Goal: Task Accomplishment & Management: Complete application form

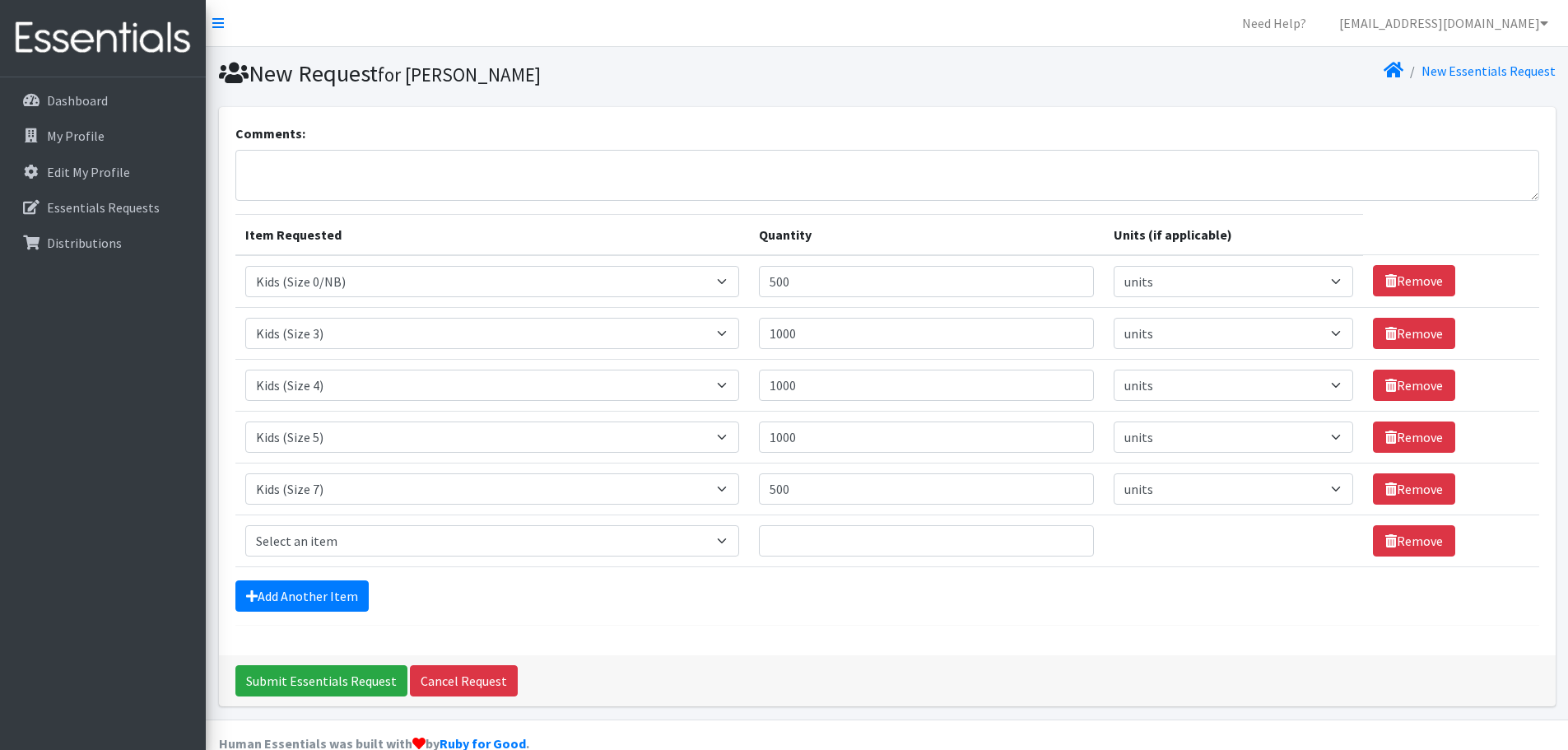
select select "1187"
select select
select select "1186"
select select
select select "1161"
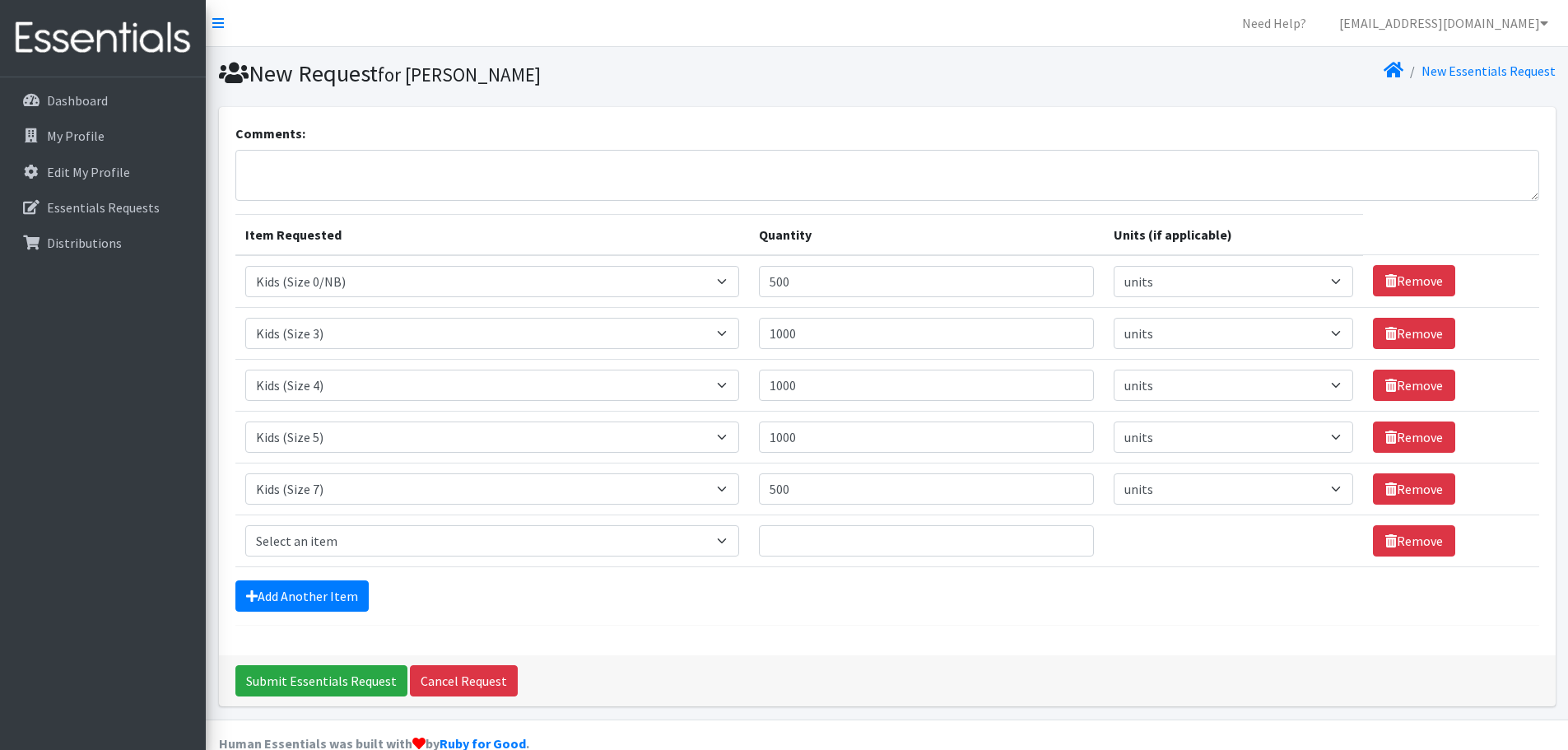
select select
select select "1162"
select select
select select "1631"
select select
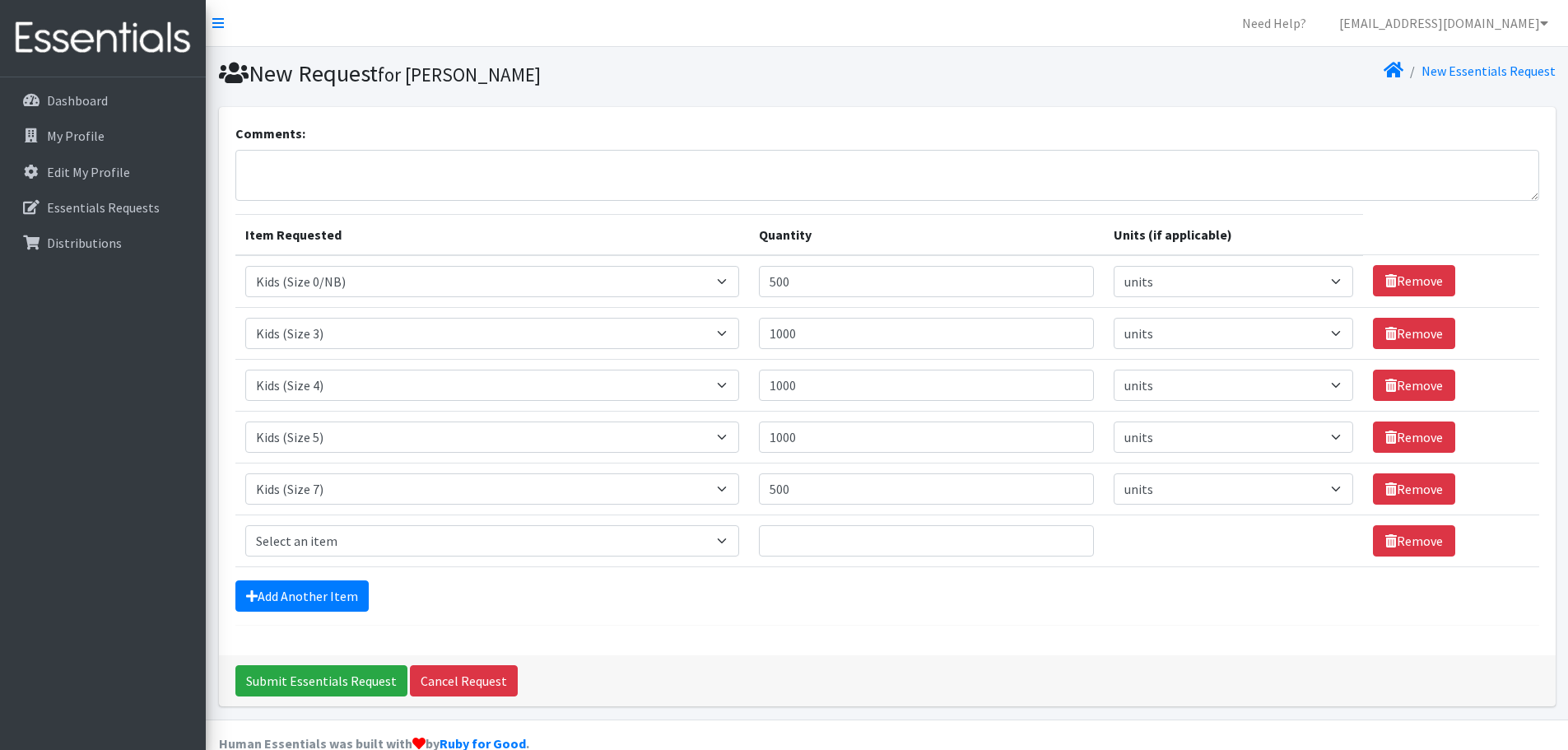
scroll to position [31, 0]
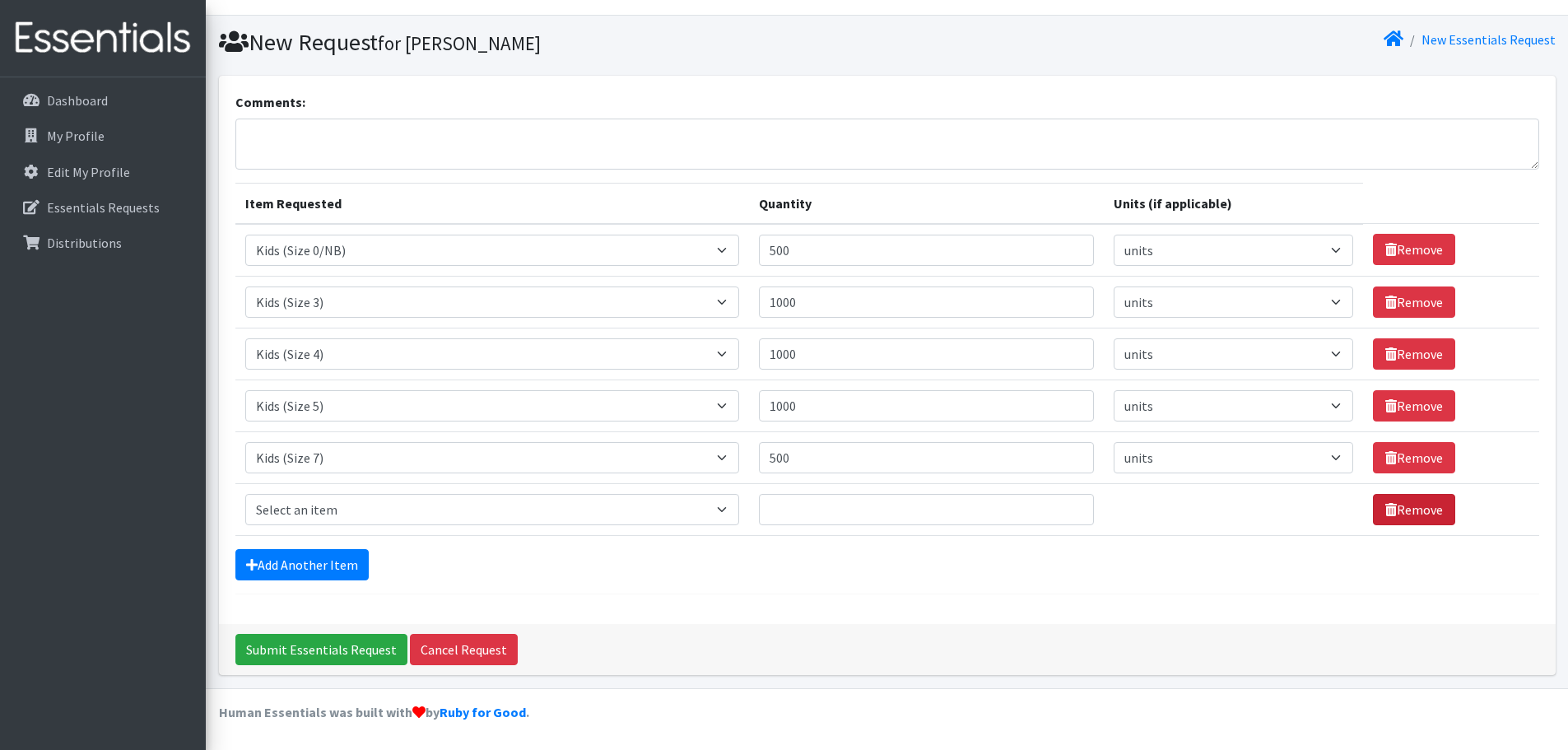
click at [1406, 511] on link "Remove" at bounding box center [1414, 510] width 83 height 31
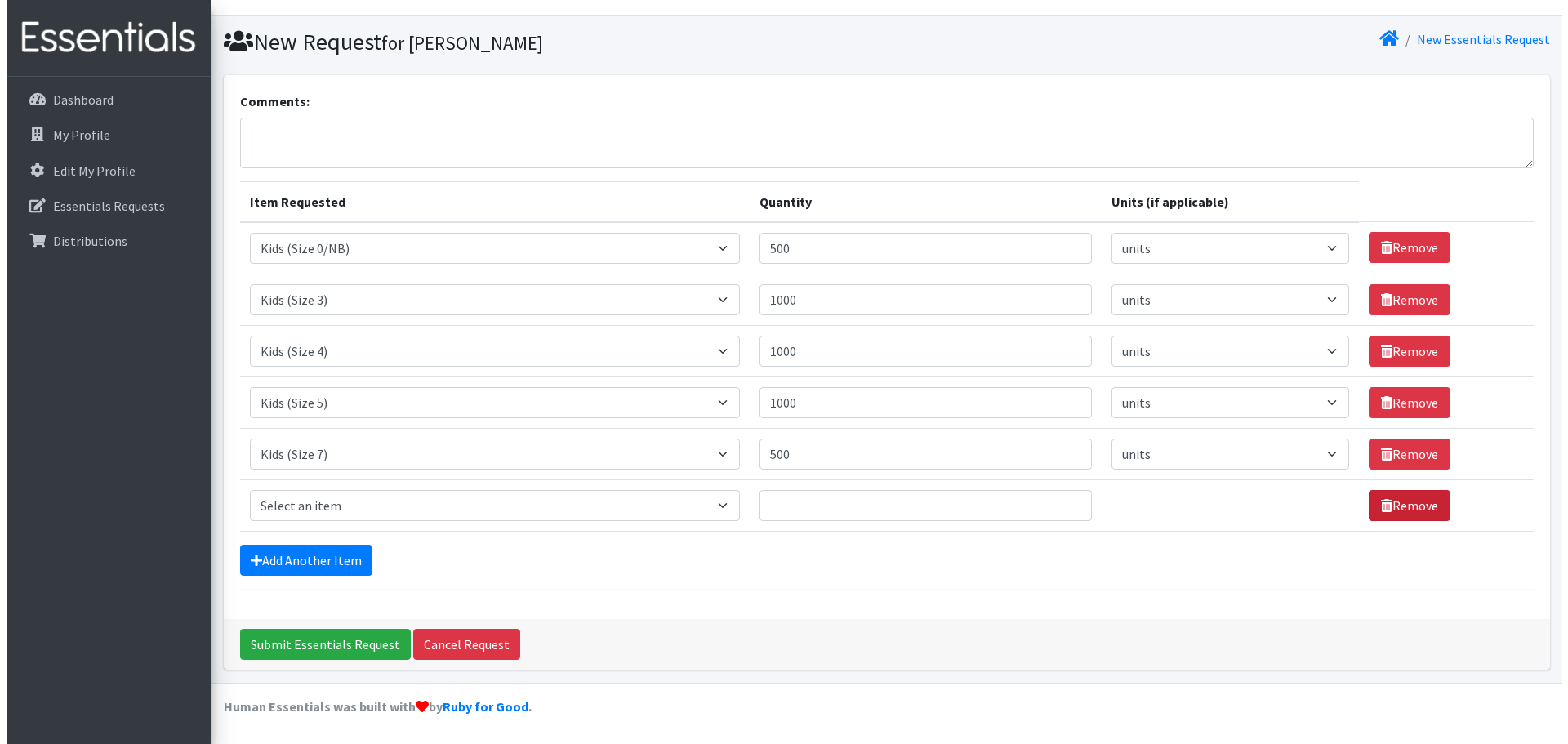
scroll to position [0, 0]
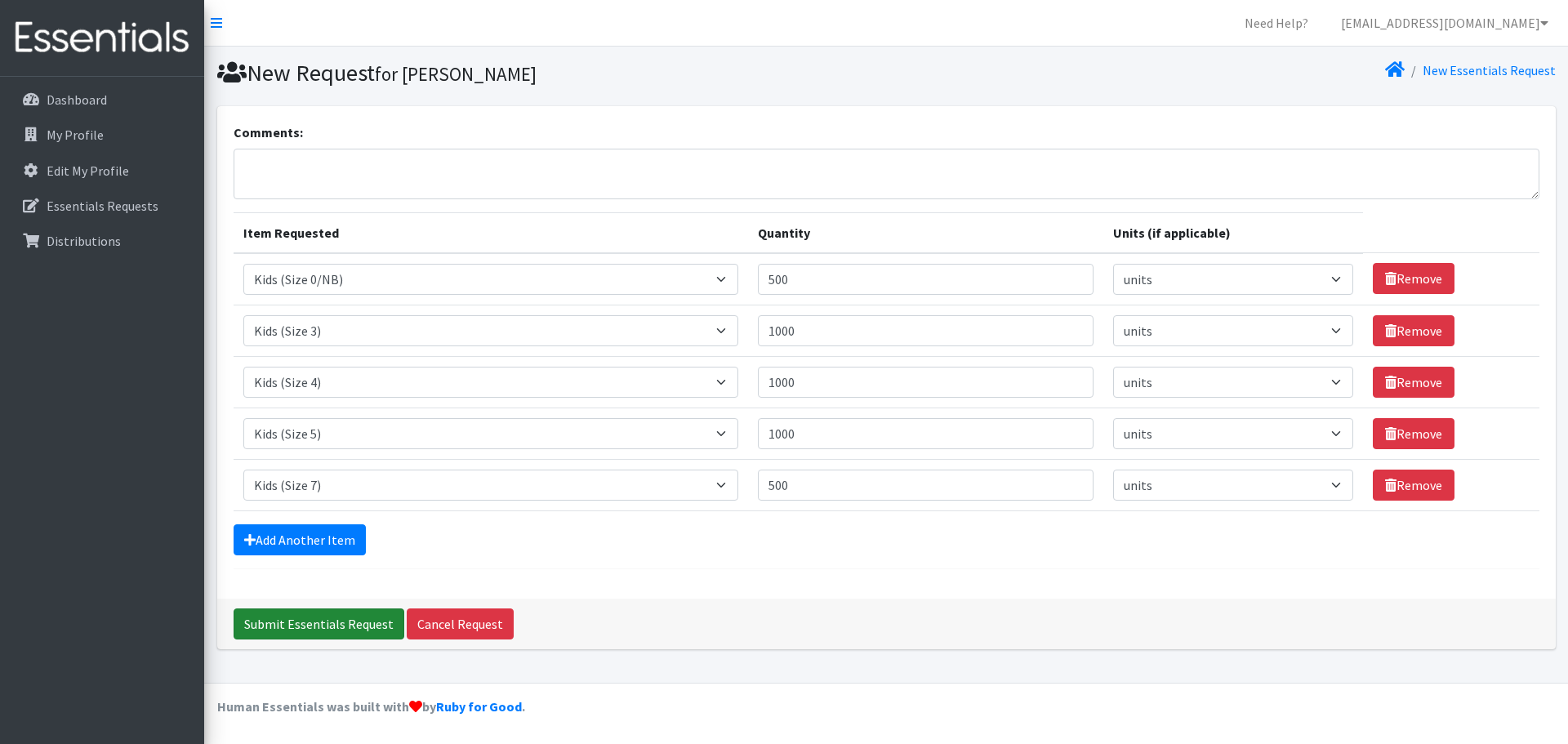
click at [294, 633] on input "Submit Essentials Request" at bounding box center [319, 624] width 171 height 31
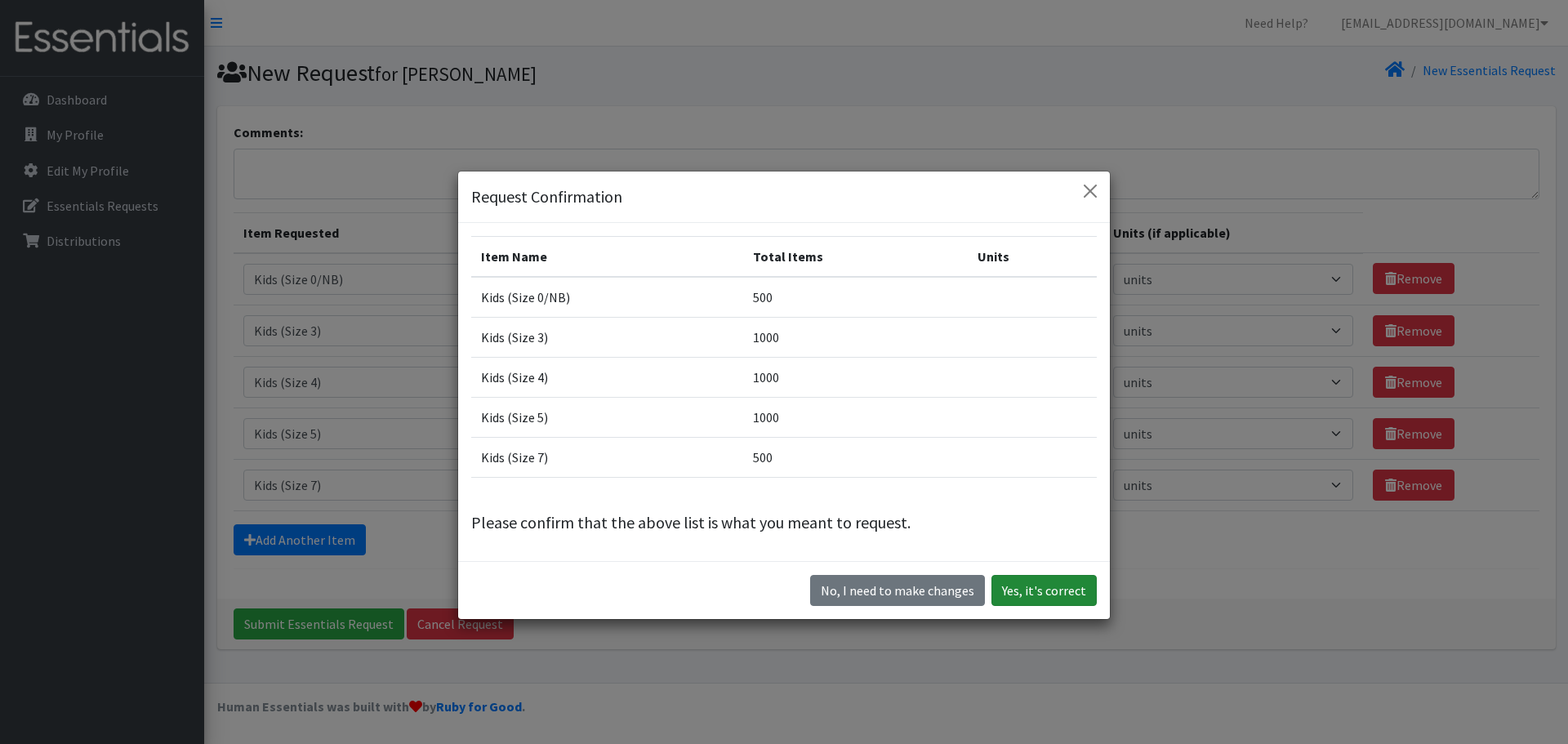
click at [1013, 582] on button "Yes, it's correct" at bounding box center [1044, 590] width 106 height 31
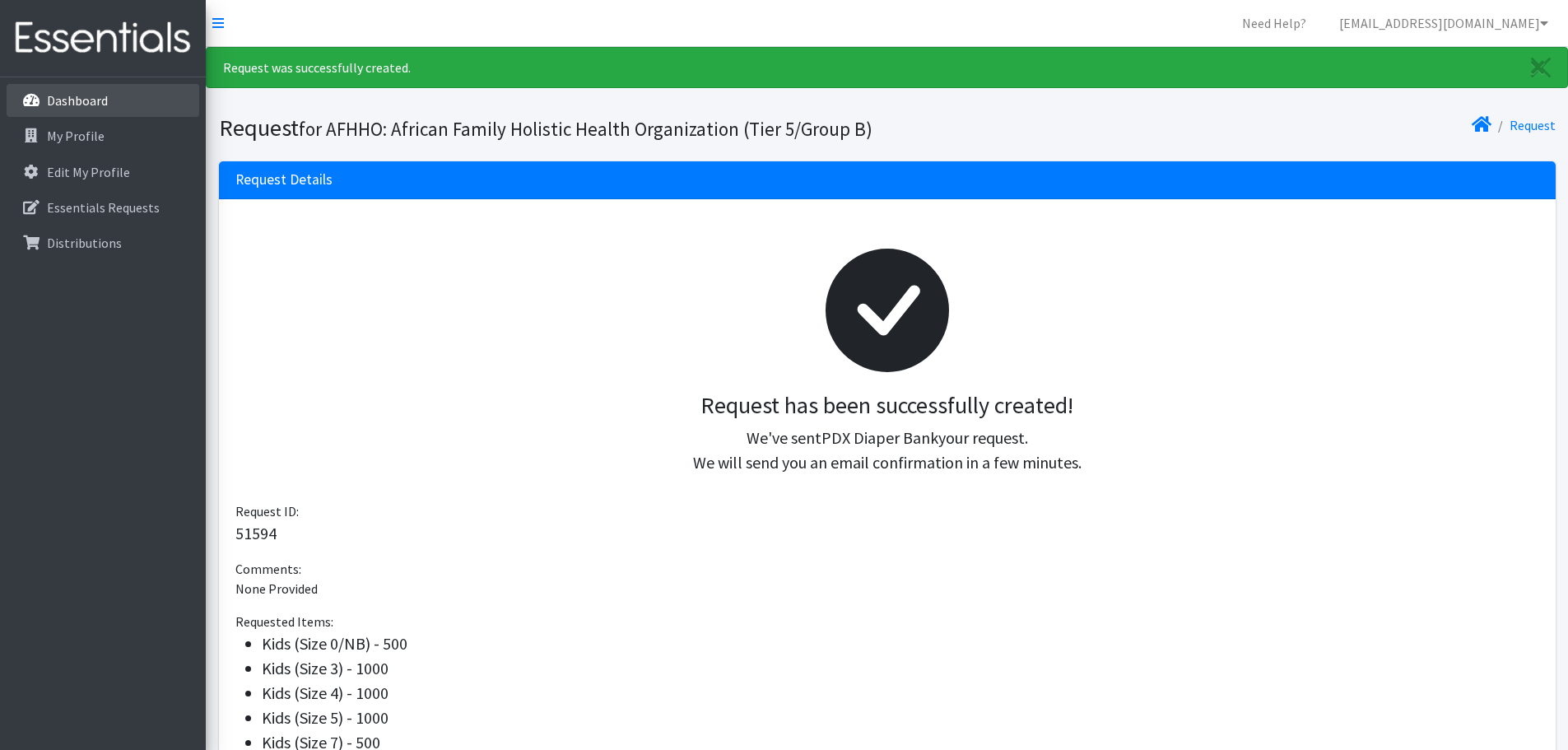
click at [128, 100] on link "Dashboard" at bounding box center [103, 101] width 193 height 33
